Goal: Find specific page/section: Find specific page/section

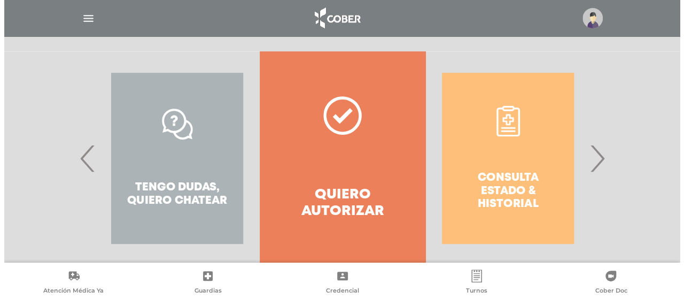
scroll to position [237, 0]
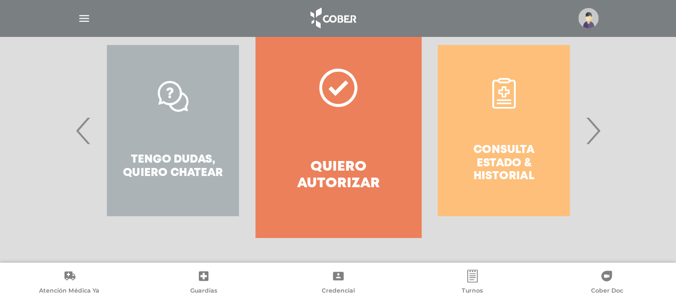
click at [81, 18] on img "button" at bounding box center [83, 18] width 13 height 13
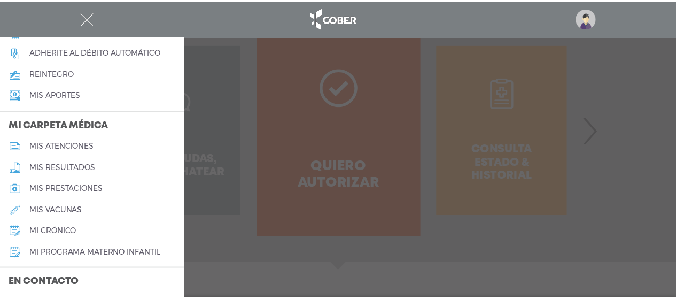
scroll to position [525, 0]
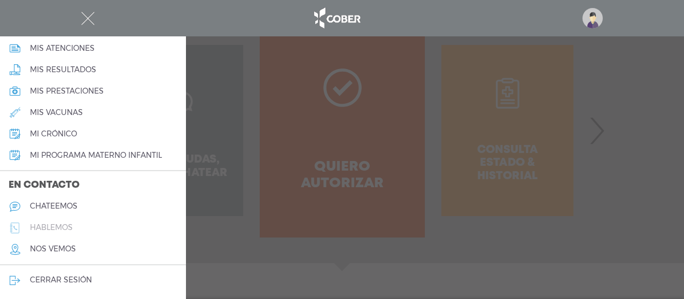
click at [39, 225] on h5 "hablemos" at bounding box center [51, 227] width 43 height 9
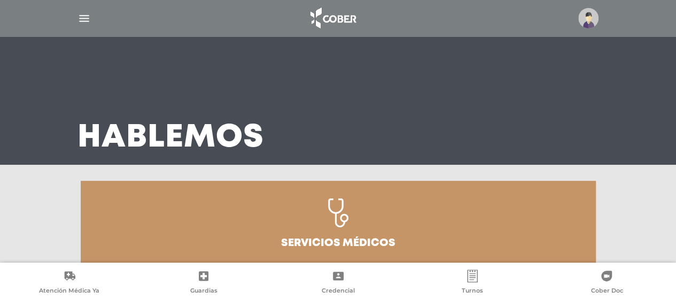
click at [77, 18] on img "button" at bounding box center [83, 18] width 13 height 13
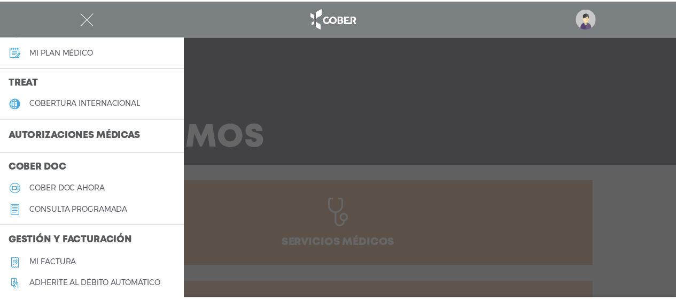
scroll to position [525, 0]
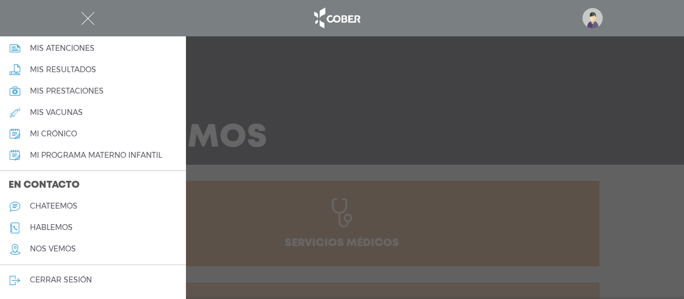
click at [619, 118] on div at bounding box center [342, 149] width 684 height 299
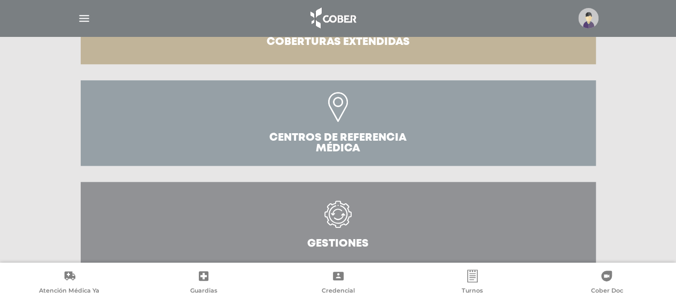
scroll to position [425, 0]
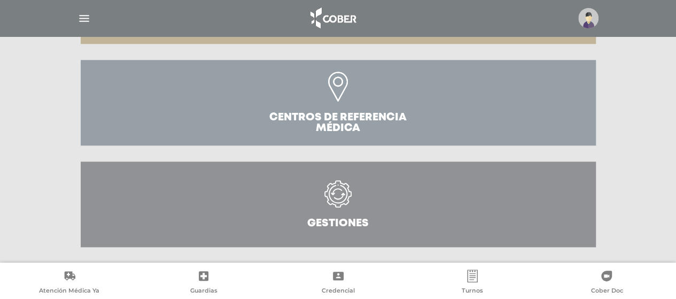
click at [322, 205] on icon at bounding box center [337, 199] width 49 height 38
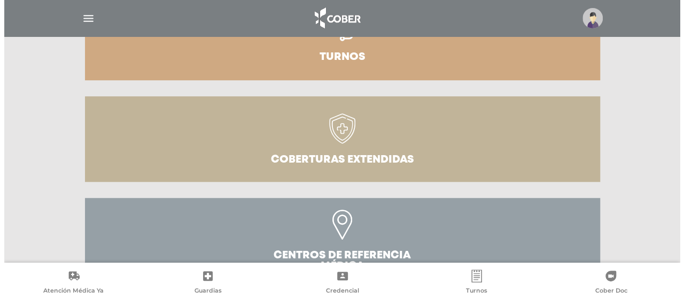
scroll to position [0, 0]
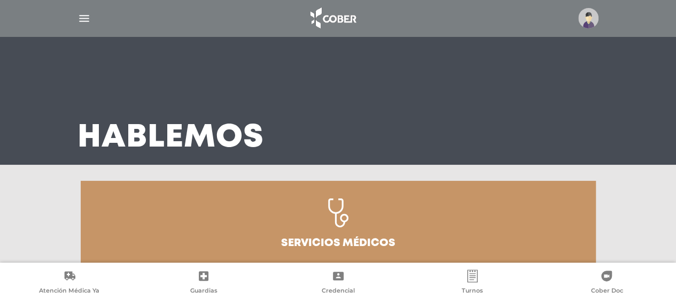
click at [76, 23] on div at bounding box center [338, 18] width 547 height 26
click at [83, 21] on img "button" at bounding box center [83, 18] width 13 height 13
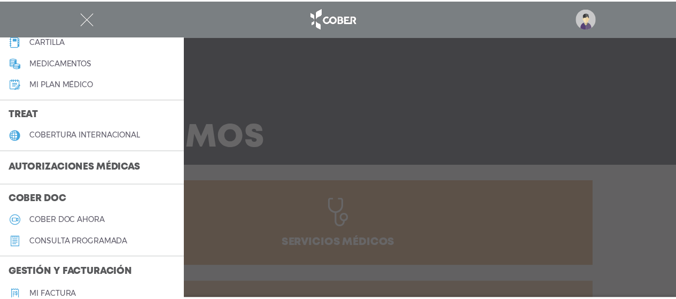
scroll to position [98, 0]
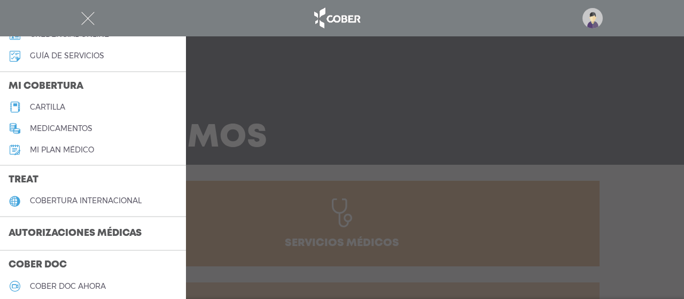
click at [56, 232] on h3 "Autorizaciones médicas" at bounding box center [75, 233] width 150 height 20
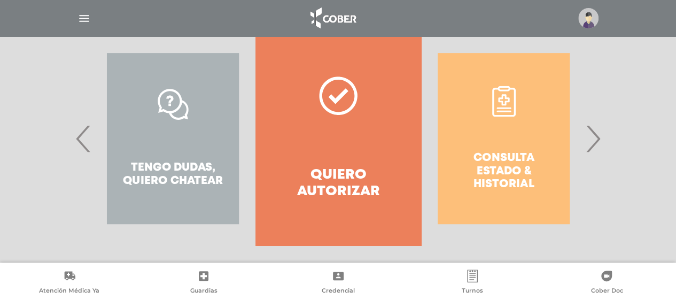
scroll to position [237, 0]
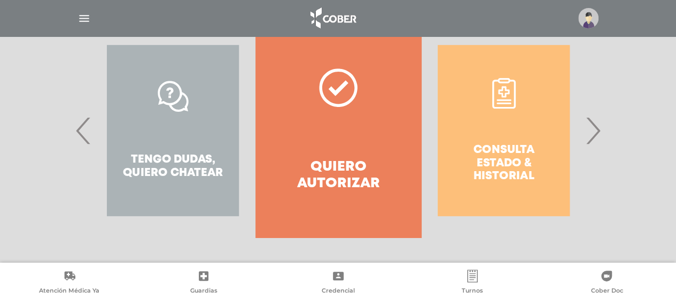
click at [594, 130] on span "›" at bounding box center [592, 130] width 21 height 58
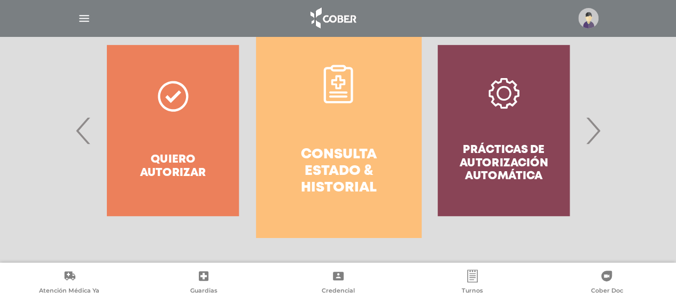
click at [594, 130] on span "›" at bounding box center [592, 130] width 21 height 58
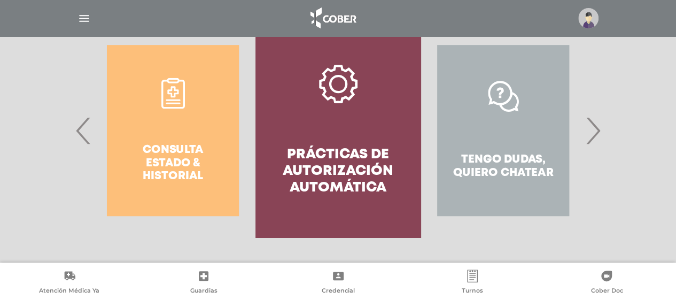
click at [590, 131] on span "›" at bounding box center [592, 130] width 21 height 58
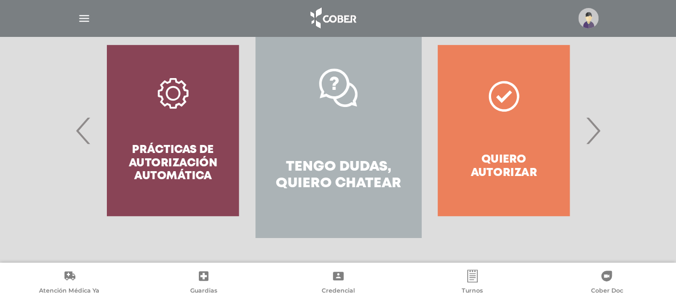
click at [161, 146] on div "Prácticas de autorización automática" at bounding box center [172, 130] width 165 height 214
click at [79, 135] on span "‹" at bounding box center [83, 130] width 21 height 58
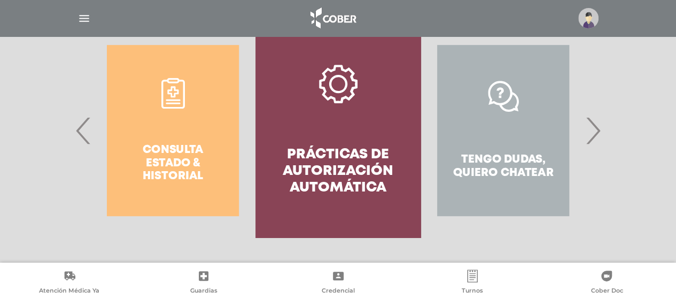
click at [362, 138] on link "Prácticas de autorización automática" at bounding box center [337, 130] width 165 height 214
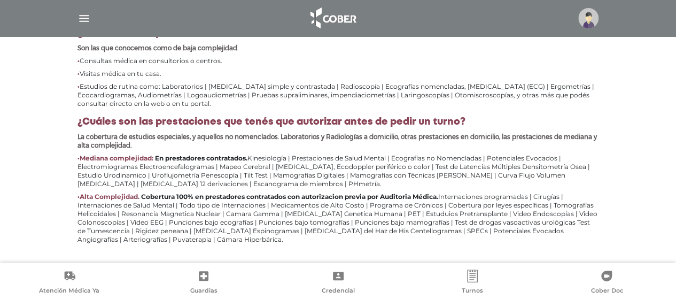
scroll to position [529, 0]
